Goal: Transaction & Acquisition: Book appointment/travel/reservation

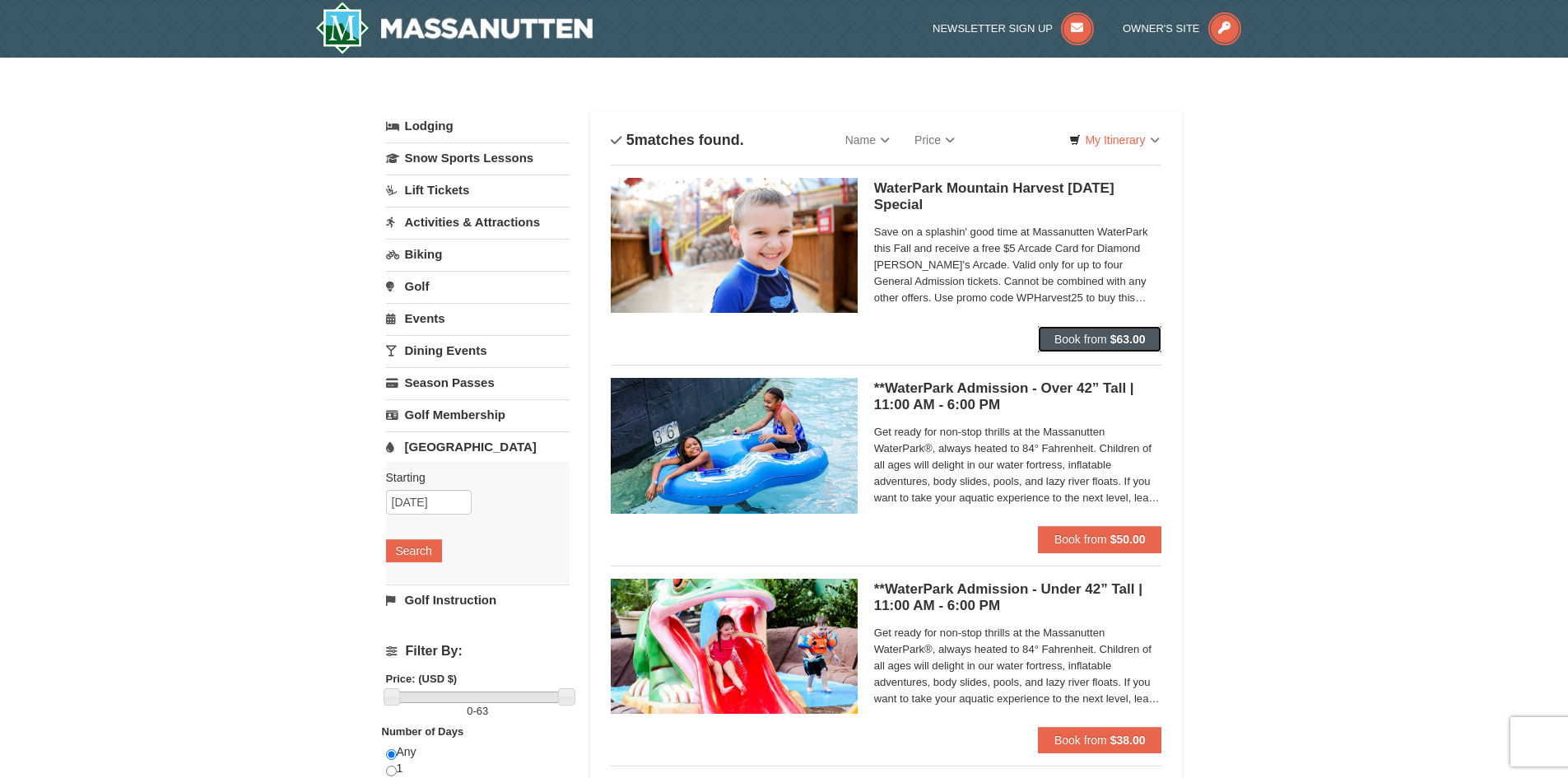
click at [1065, 337] on span "Book from" at bounding box center [1080, 340] width 52 height 13
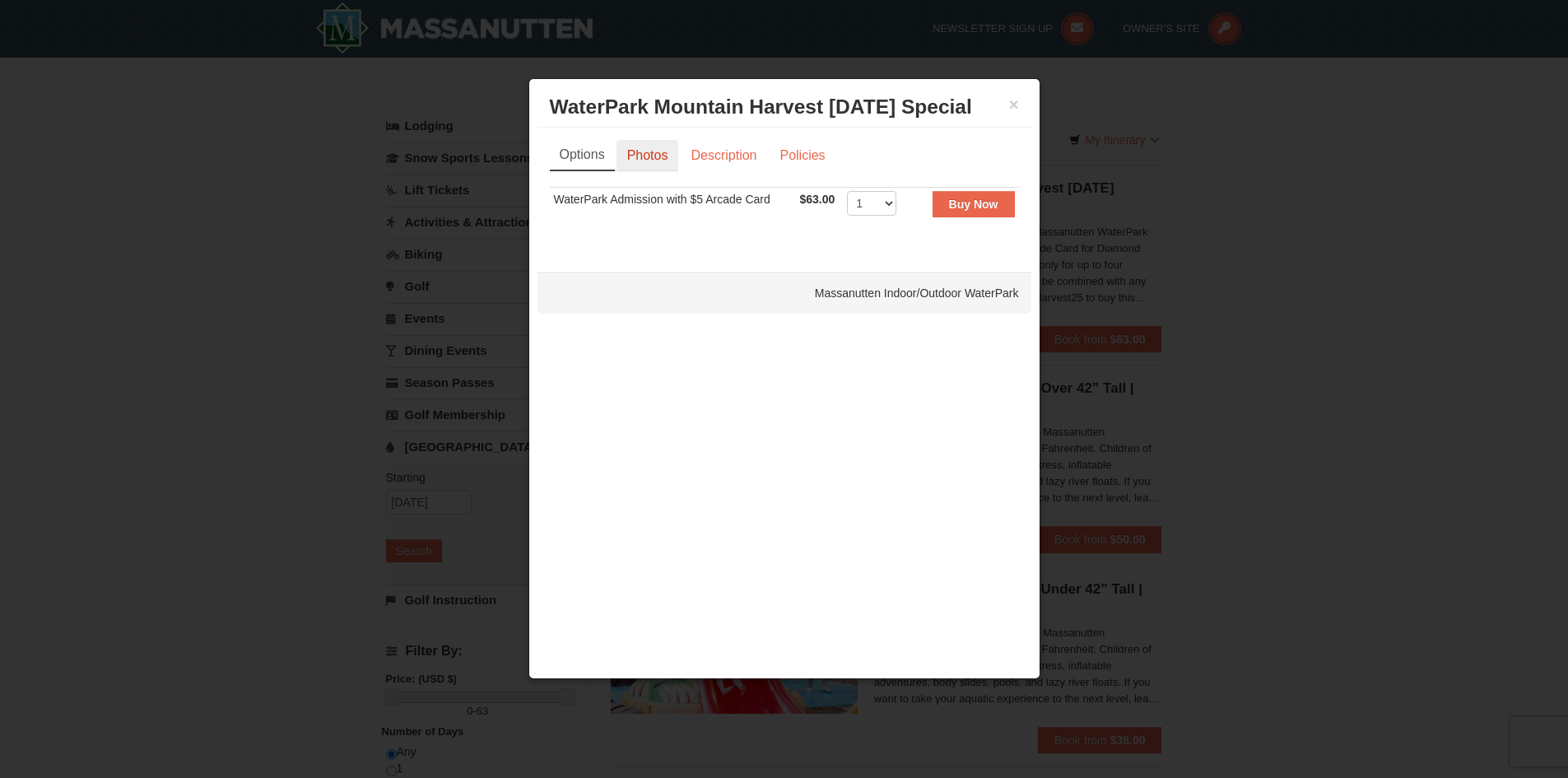
click at [651, 156] on link "Photos" at bounding box center [648, 155] width 63 height 31
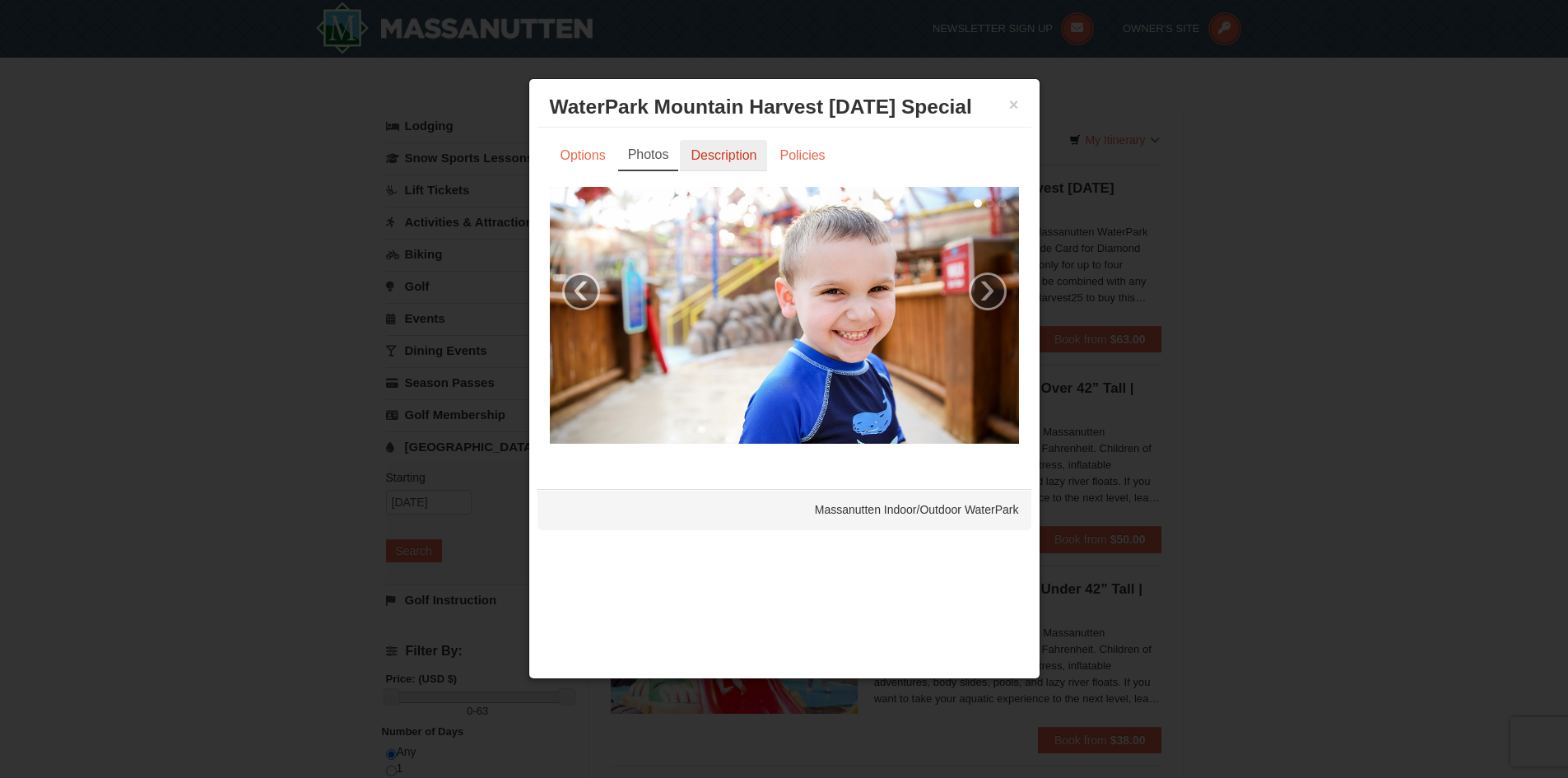
click at [724, 147] on link "Description" at bounding box center [724, 155] width 88 height 31
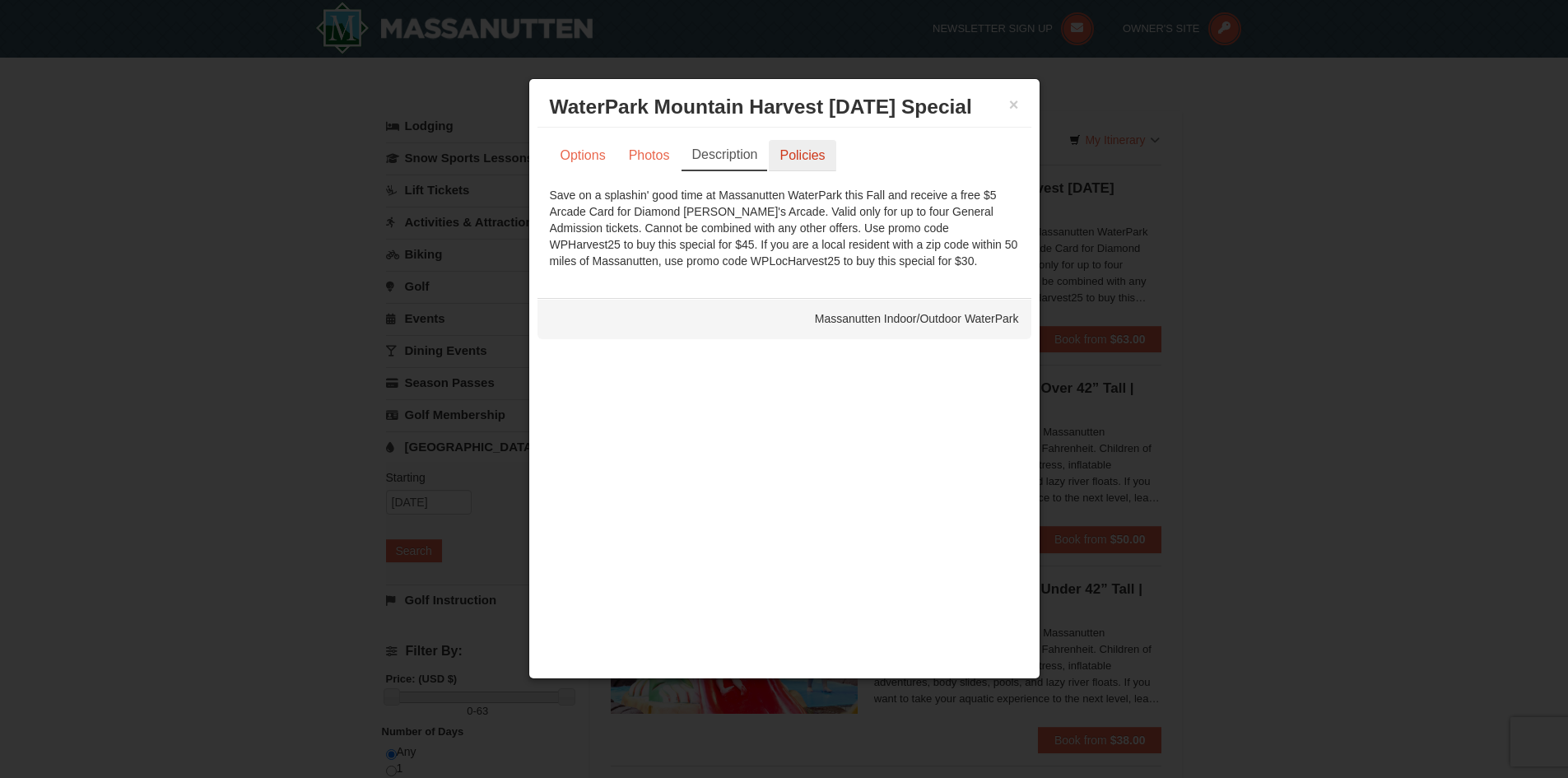
click at [803, 154] on link "Policies" at bounding box center [802, 155] width 67 height 31
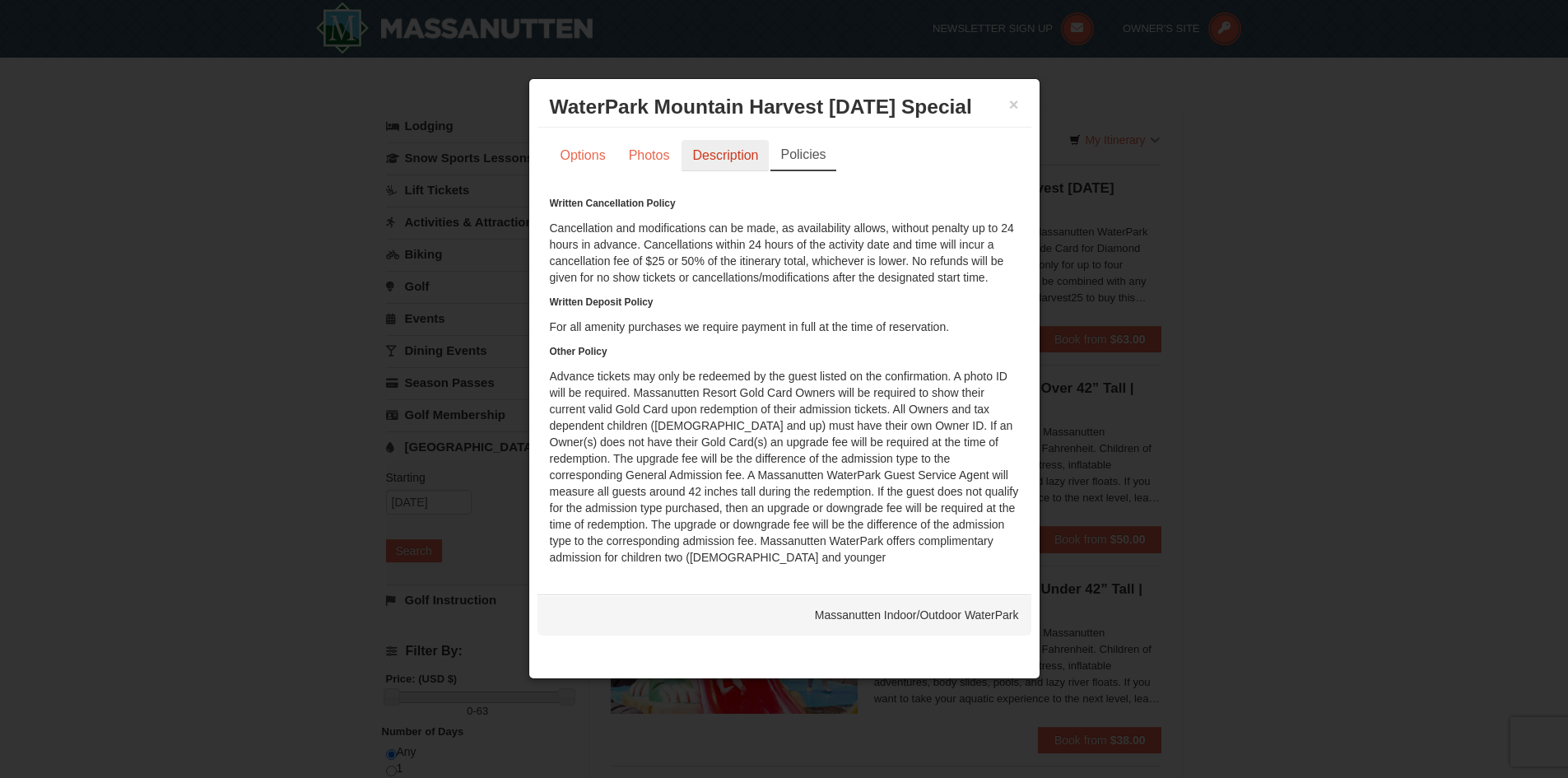
click at [713, 147] on link "Description" at bounding box center [725, 155] width 88 height 31
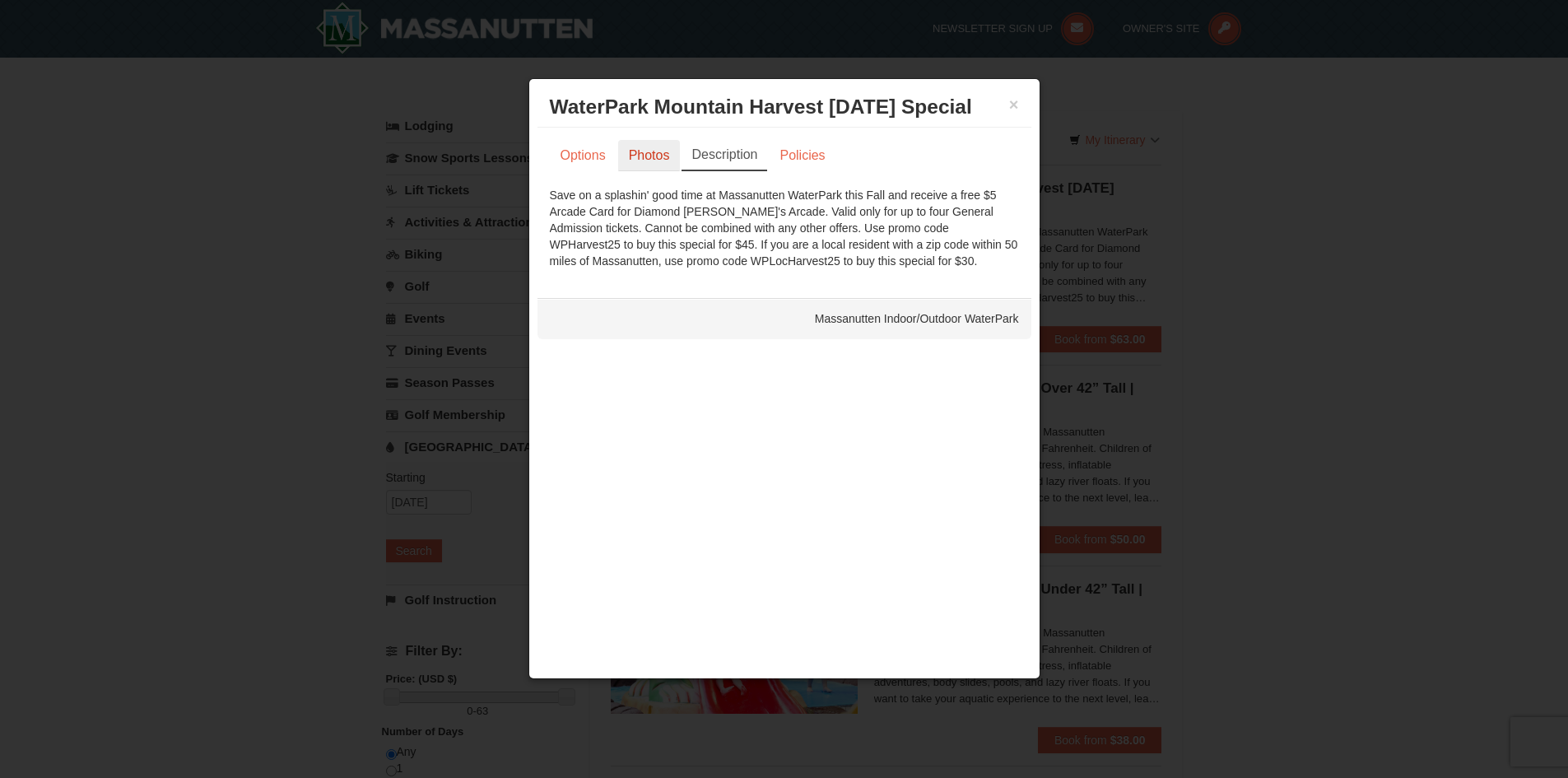
click at [638, 160] on link "Photos" at bounding box center [650, 155] width 63 height 31
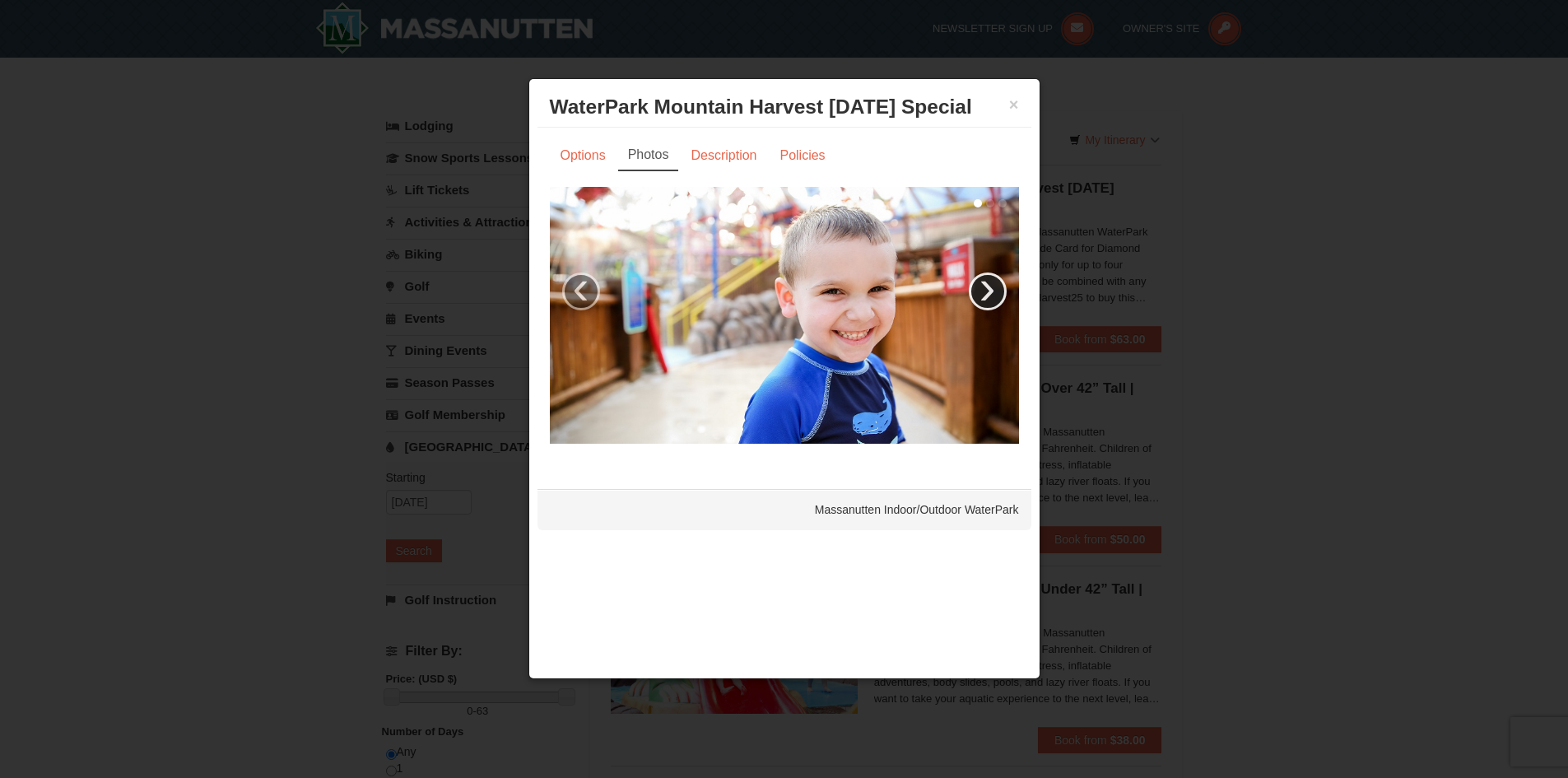
click at [980, 279] on link "›" at bounding box center [988, 291] width 38 height 38
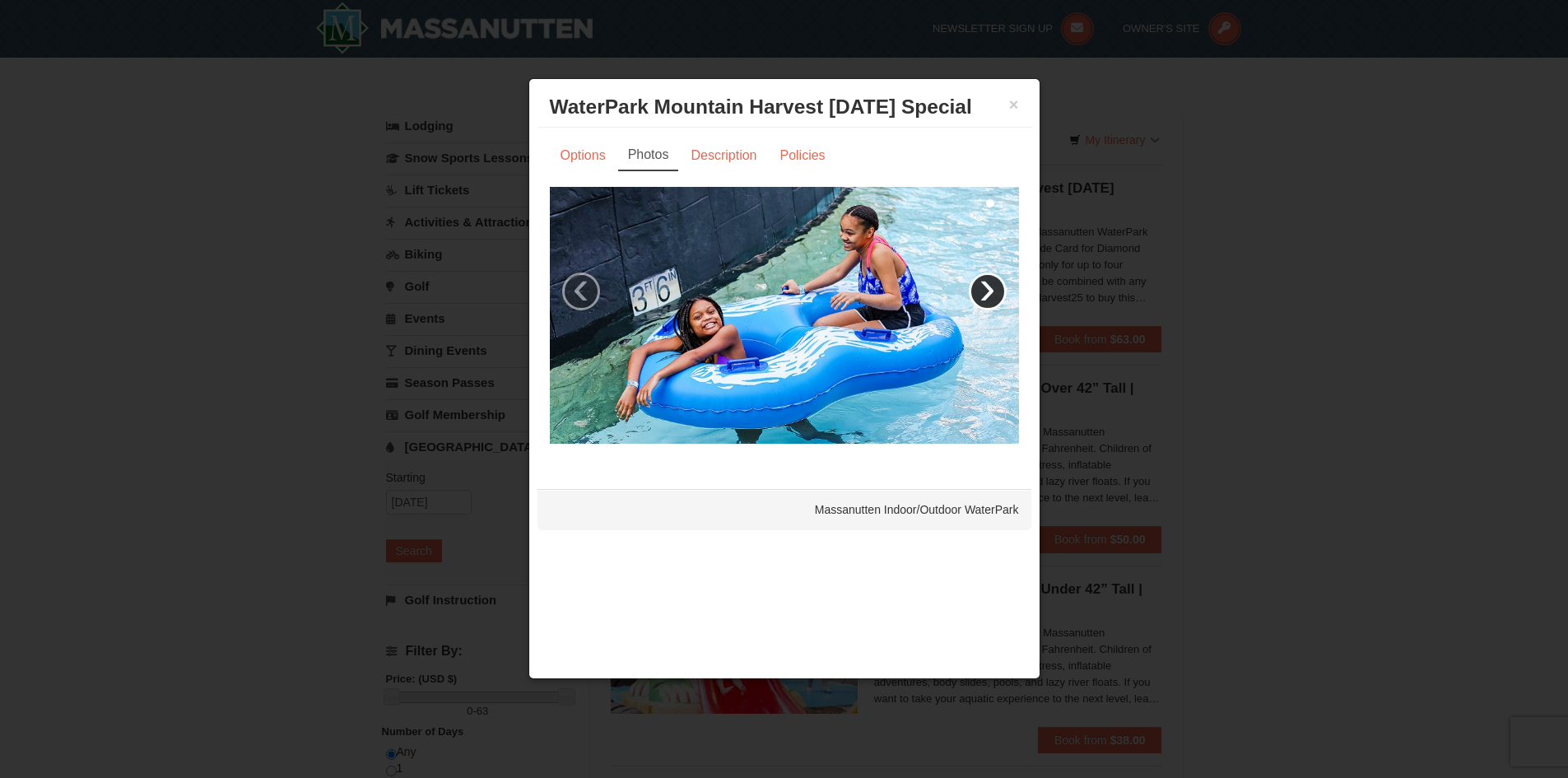
click at [985, 284] on link "›" at bounding box center [988, 291] width 38 height 38
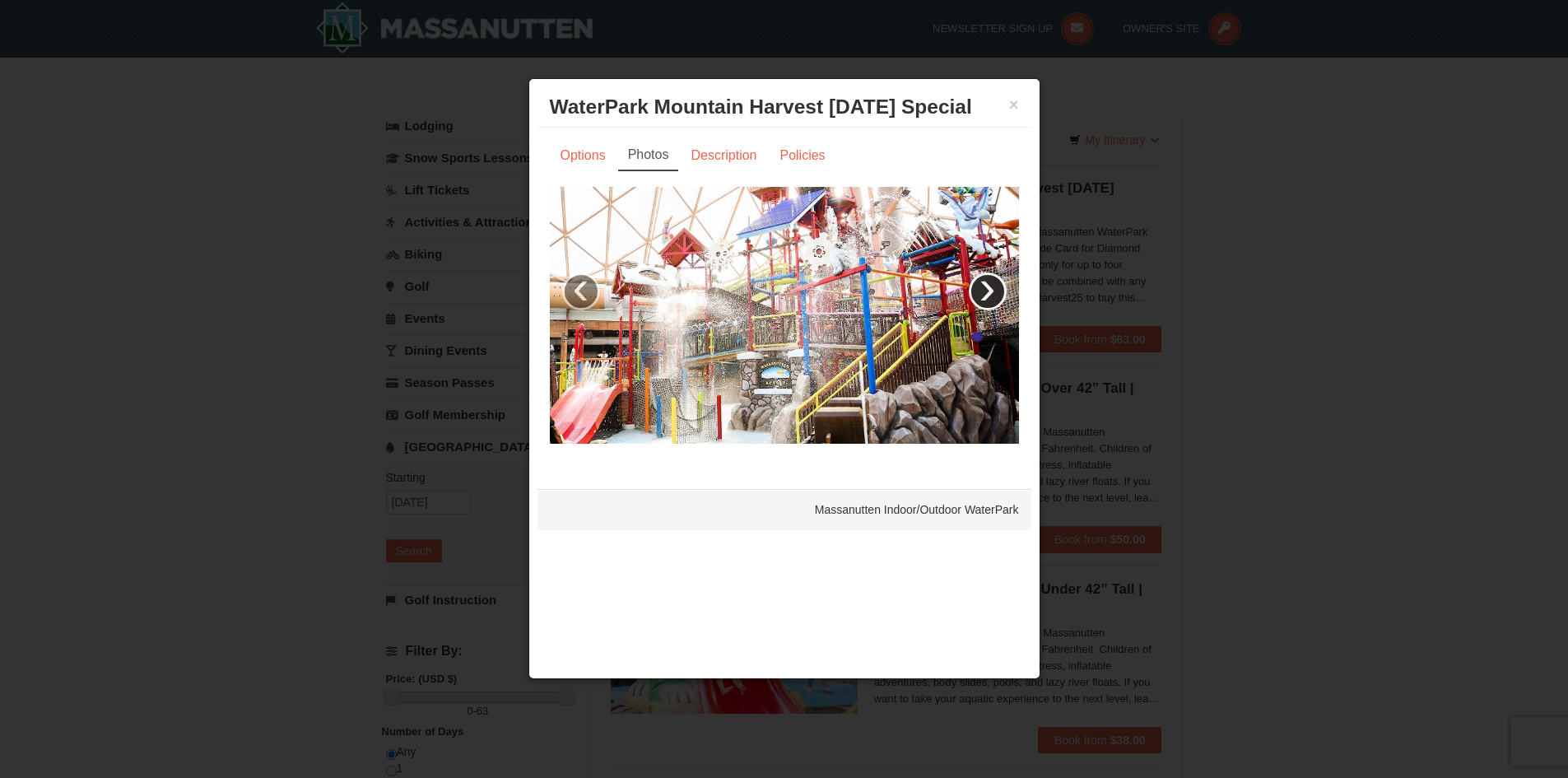
click at [984, 284] on link "›" at bounding box center [988, 291] width 38 height 38
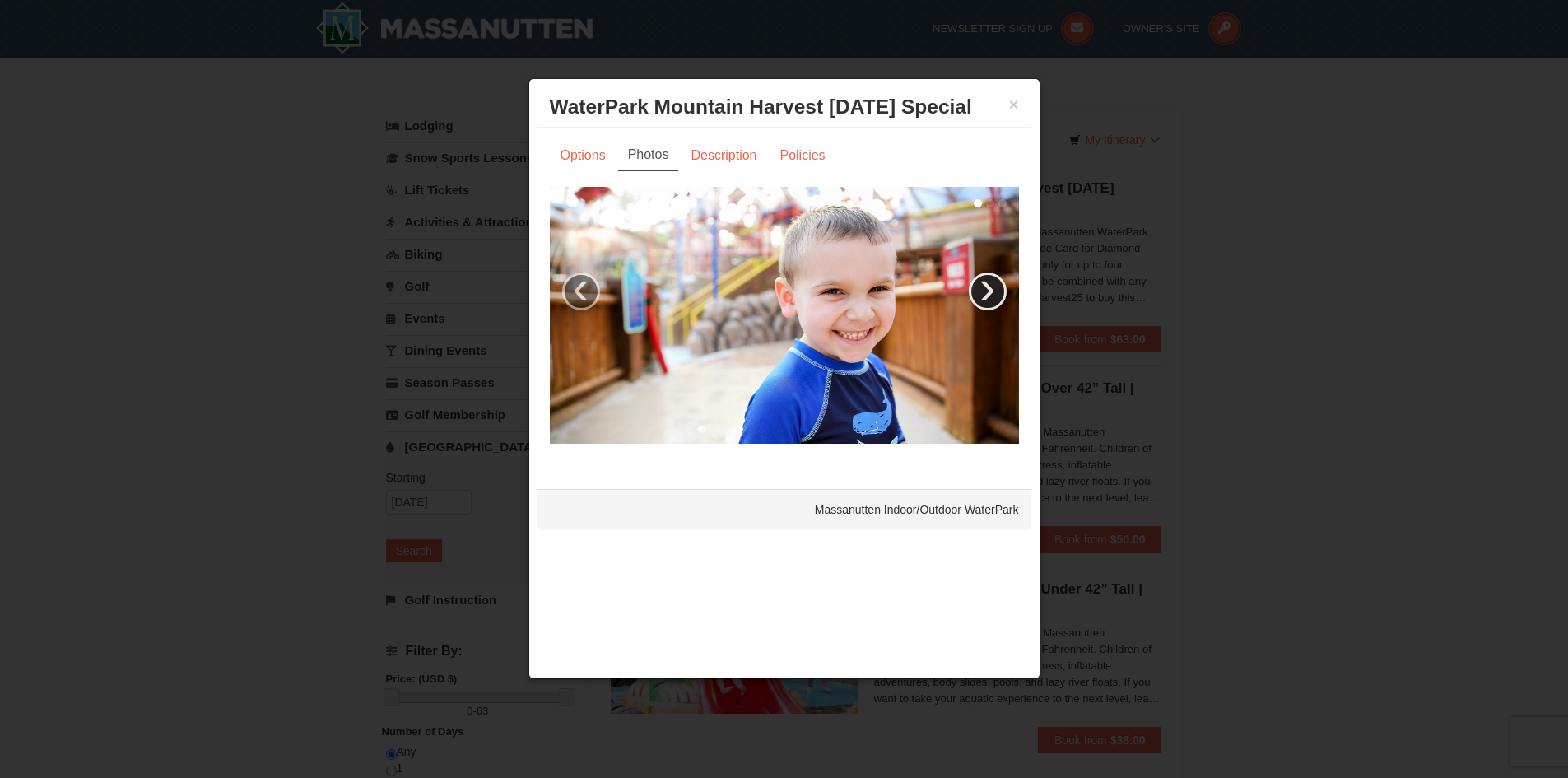
click at [984, 284] on link "›" at bounding box center [988, 291] width 38 height 38
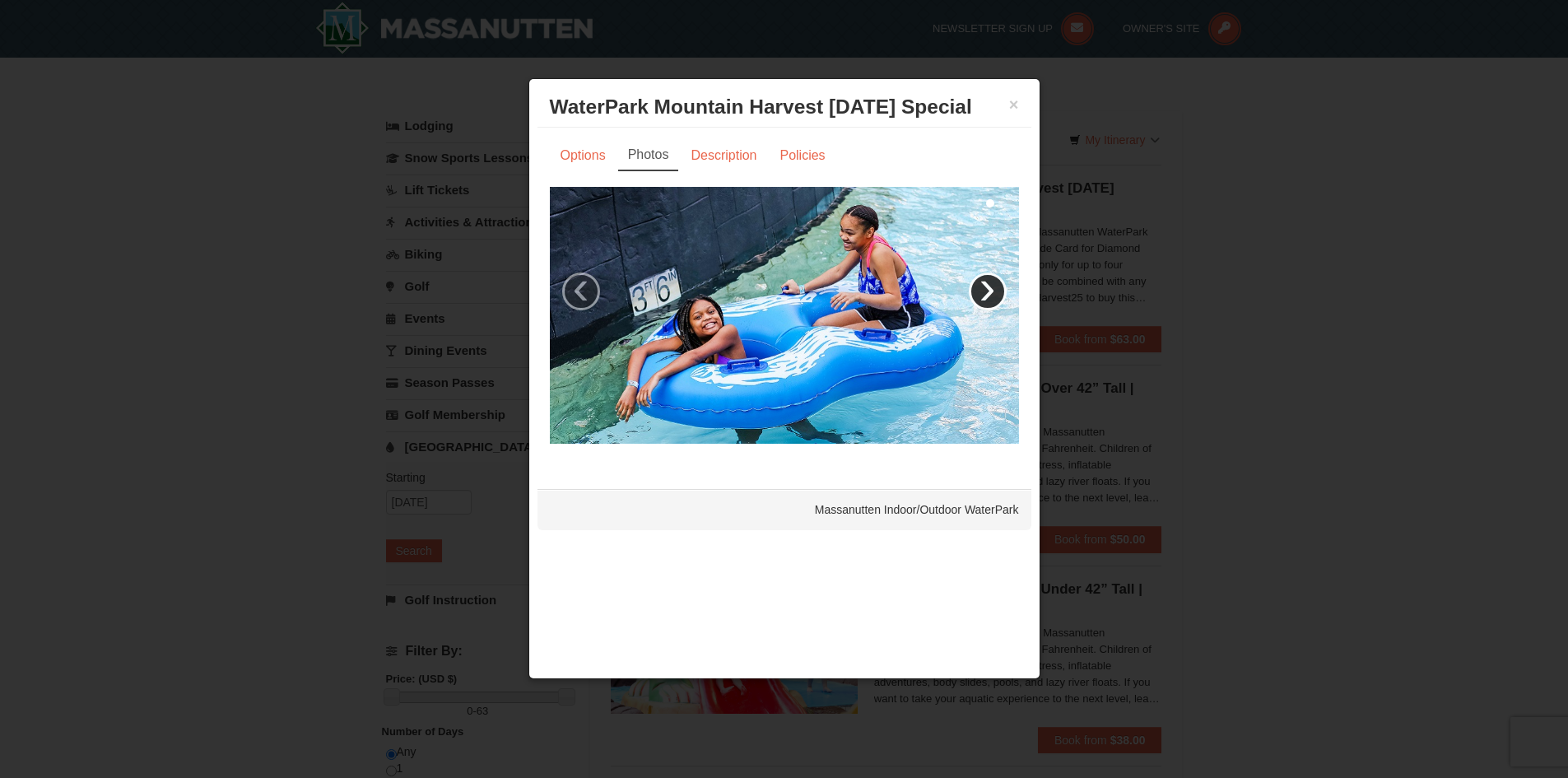
click at [984, 284] on link "›" at bounding box center [988, 291] width 38 height 38
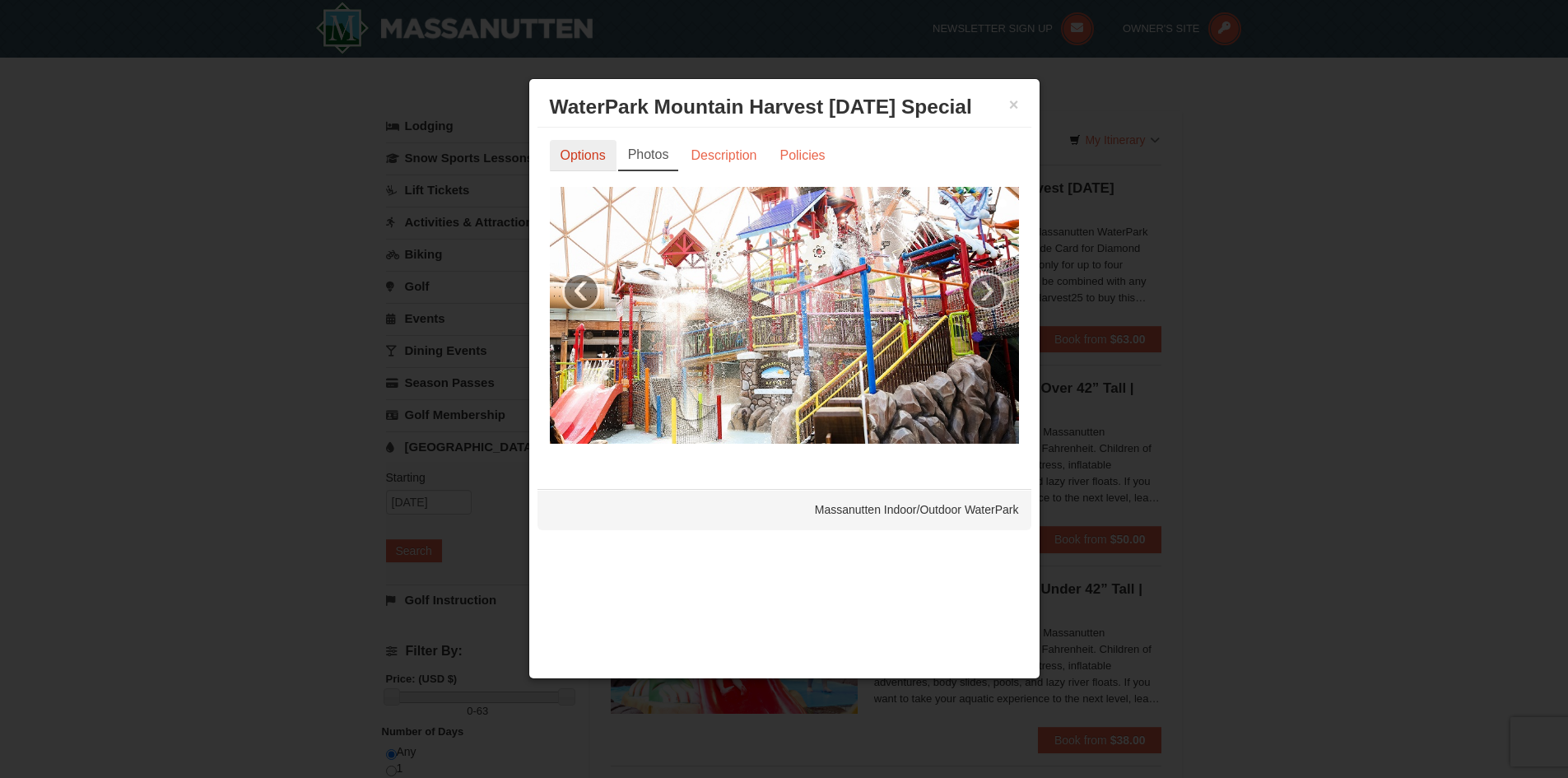
click at [580, 158] on link "Options" at bounding box center [583, 155] width 67 height 31
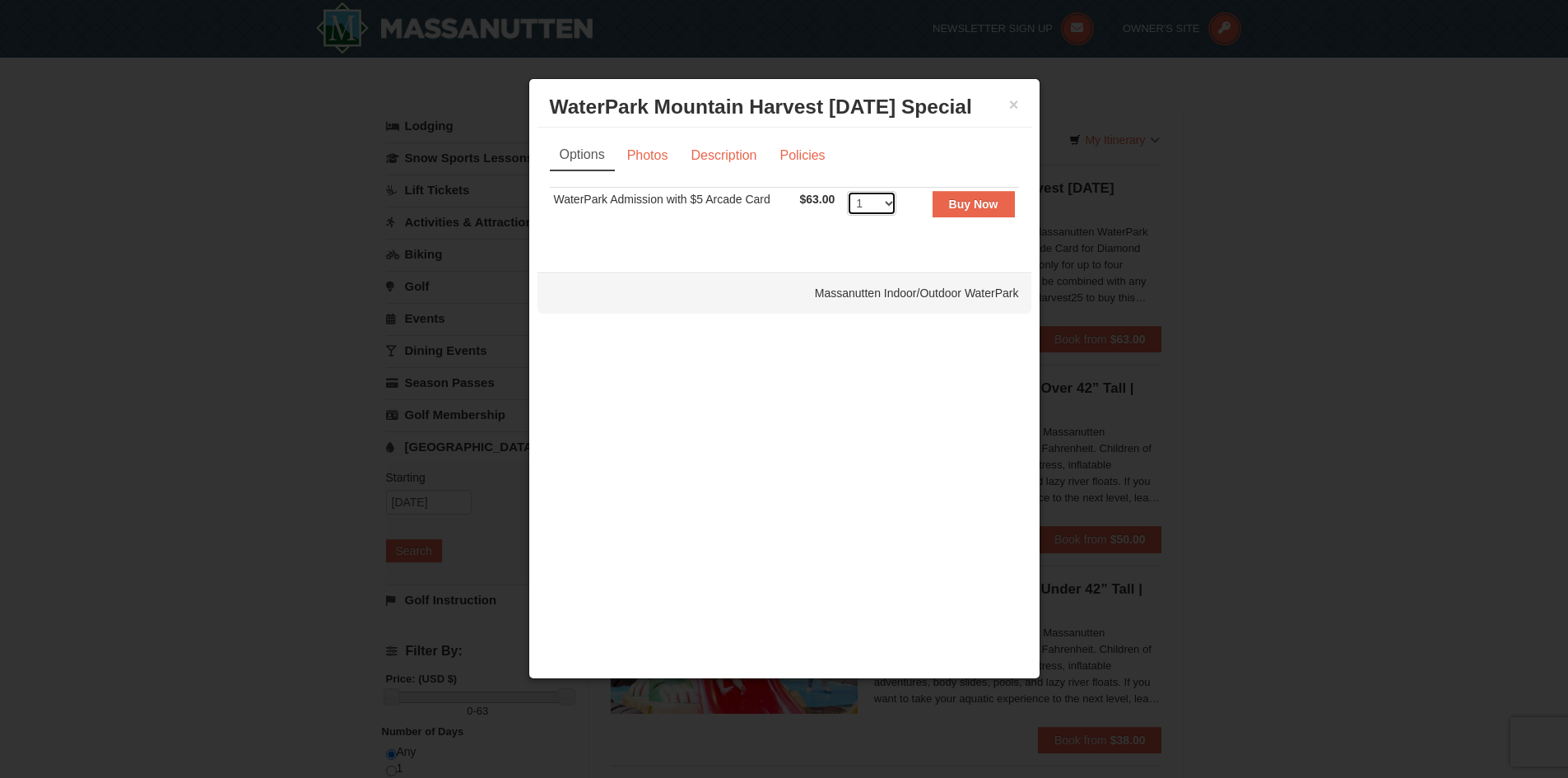
click at [883, 203] on select "1 2 3 4 5 6 7 8 9 10 11 12 13 14 15 16 17 18 19 20 21 22" at bounding box center [872, 204] width 49 height 25
select select "2"
click at [847, 191] on select "1 2 3 4 5 6 7 8 9 10 11 12 13 14 15 16 17 18 19 20 21 22" at bounding box center [872, 204] width 49 height 25
click at [892, 199] on select "1 2 3 4 5 6 7 8 9 10 11 12 13 14 15 16 17 18 19 20 21 22" at bounding box center [872, 204] width 49 height 25
click at [1015, 103] on button "×" at bounding box center [1014, 104] width 10 height 16
